Goal: Task Accomplishment & Management: Use online tool/utility

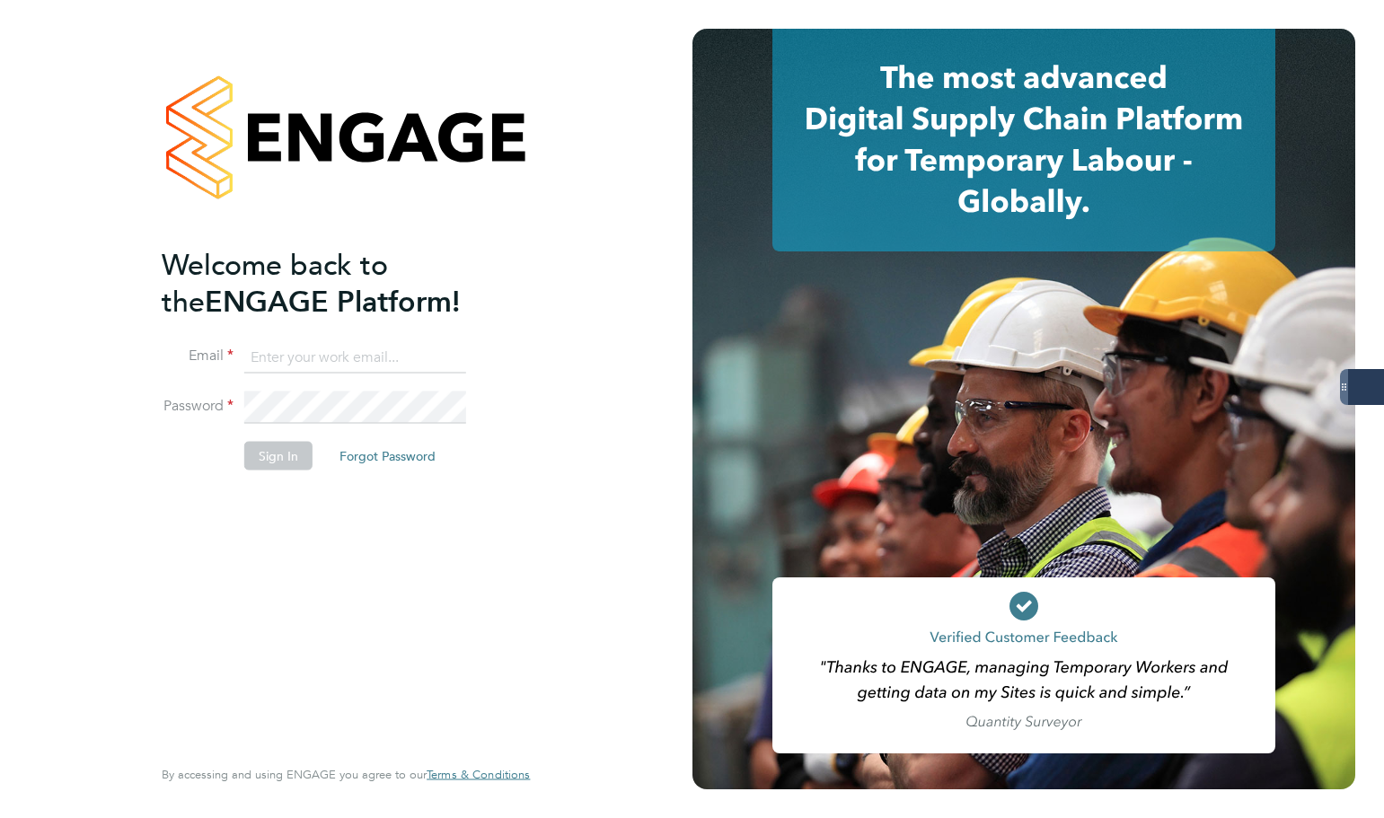
type input "samantha.dix@servicecare.org.uk"
click at [292, 443] on button "Sign In" at bounding box center [278, 456] width 68 height 29
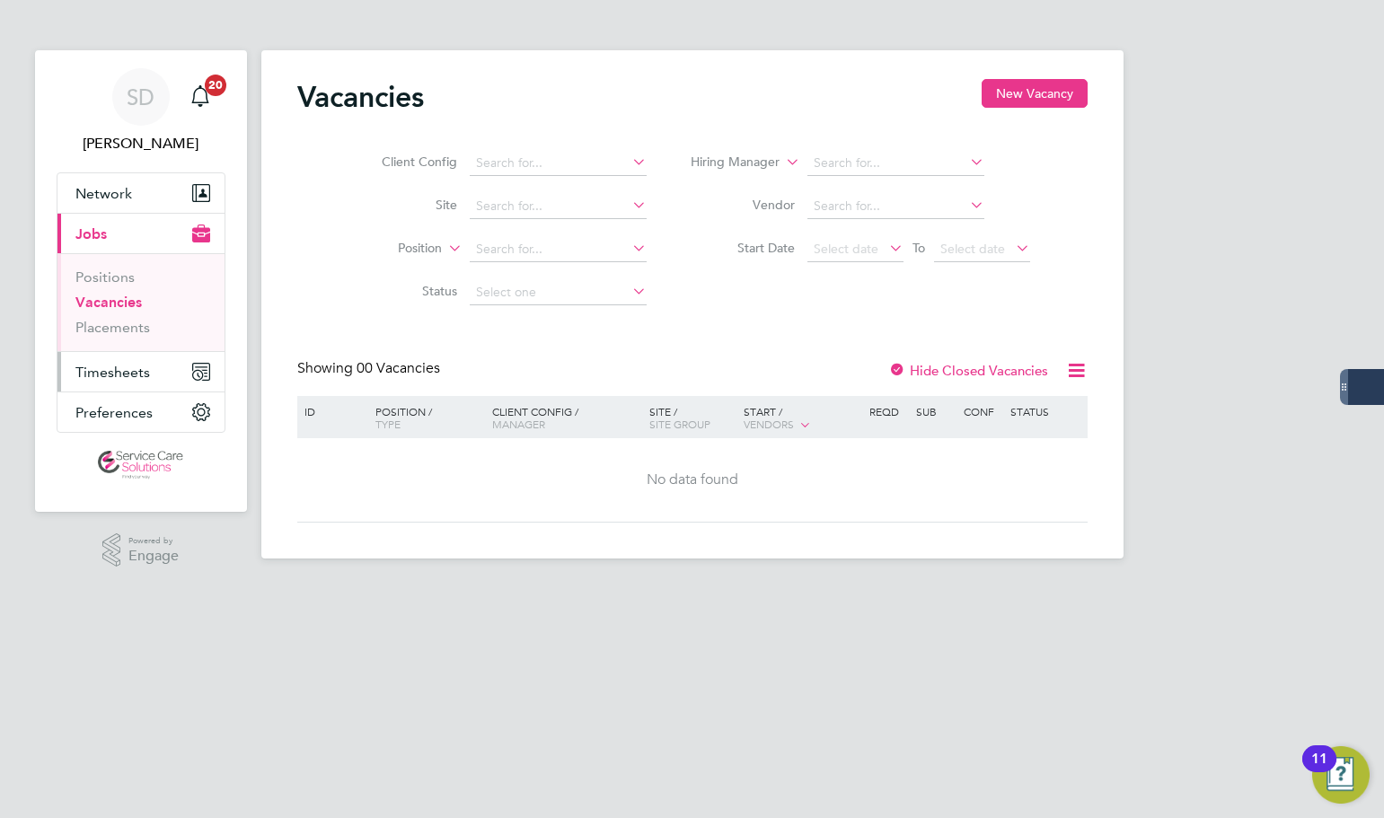
click at [134, 362] on button "Timesheets" at bounding box center [140, 372] width 167 height 40
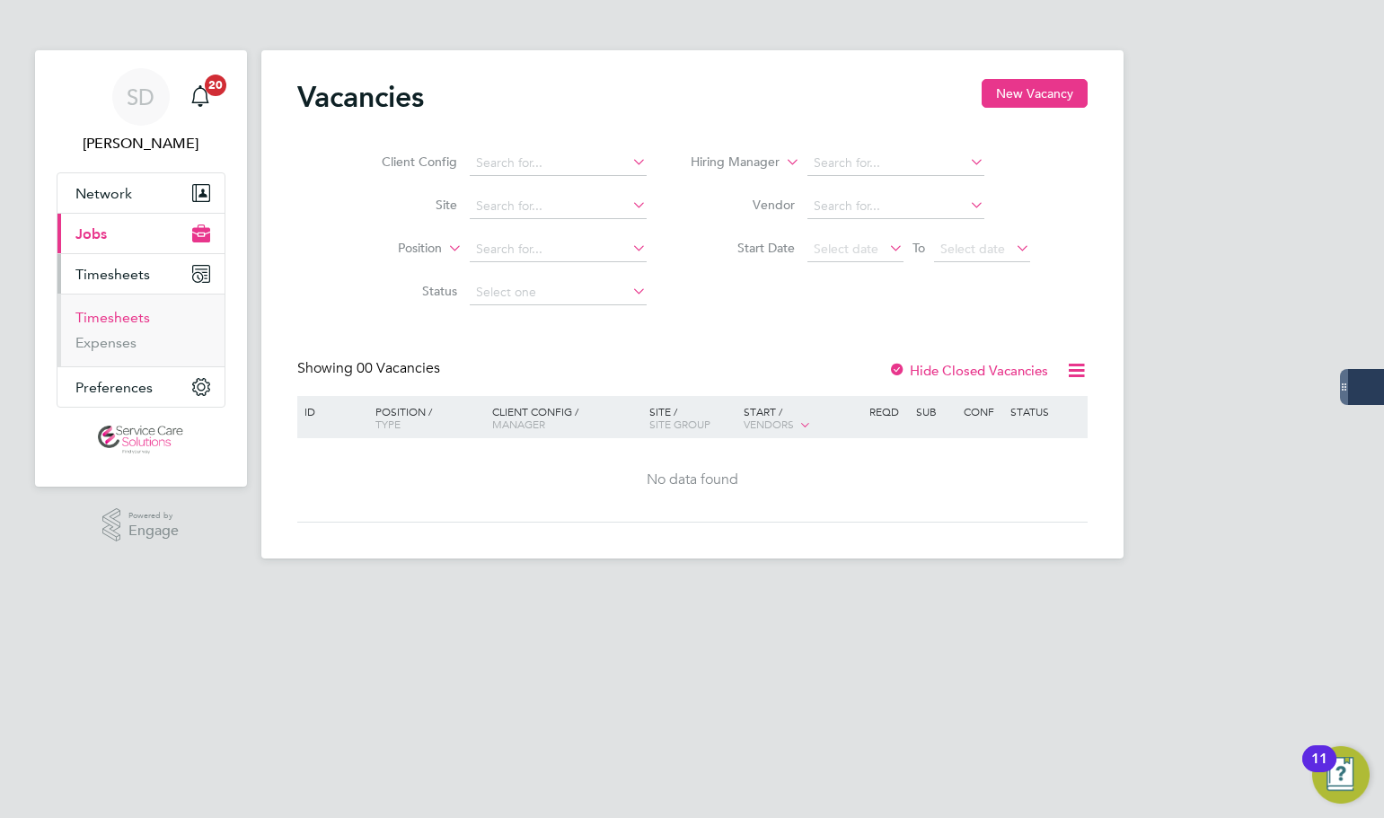
click at [127, 323] on link "Timesheets" at bounding box center [112, 317] width 75 height 17
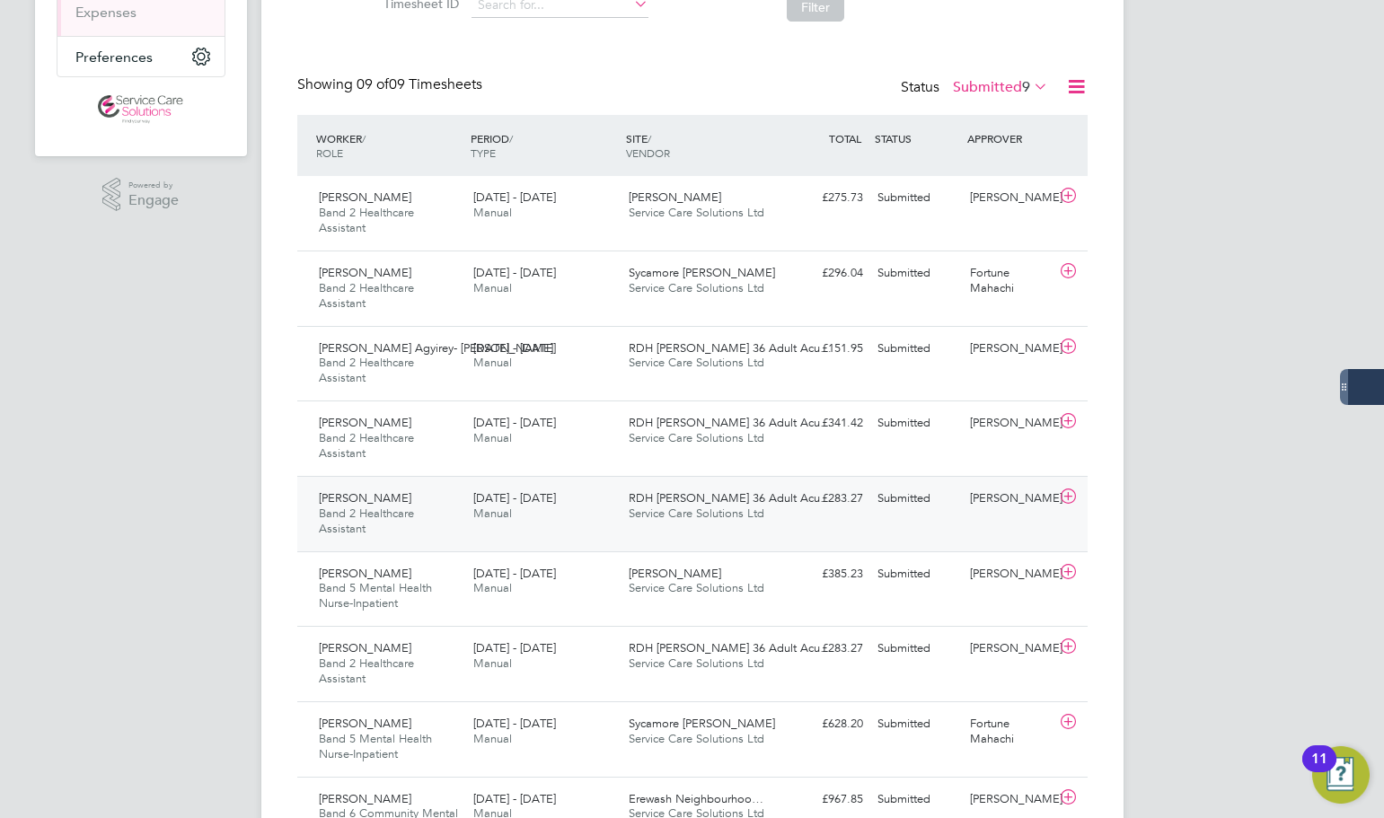
scroll to position [429, 0]
